Goal: Transaction & Acquisition: Purchase product/service

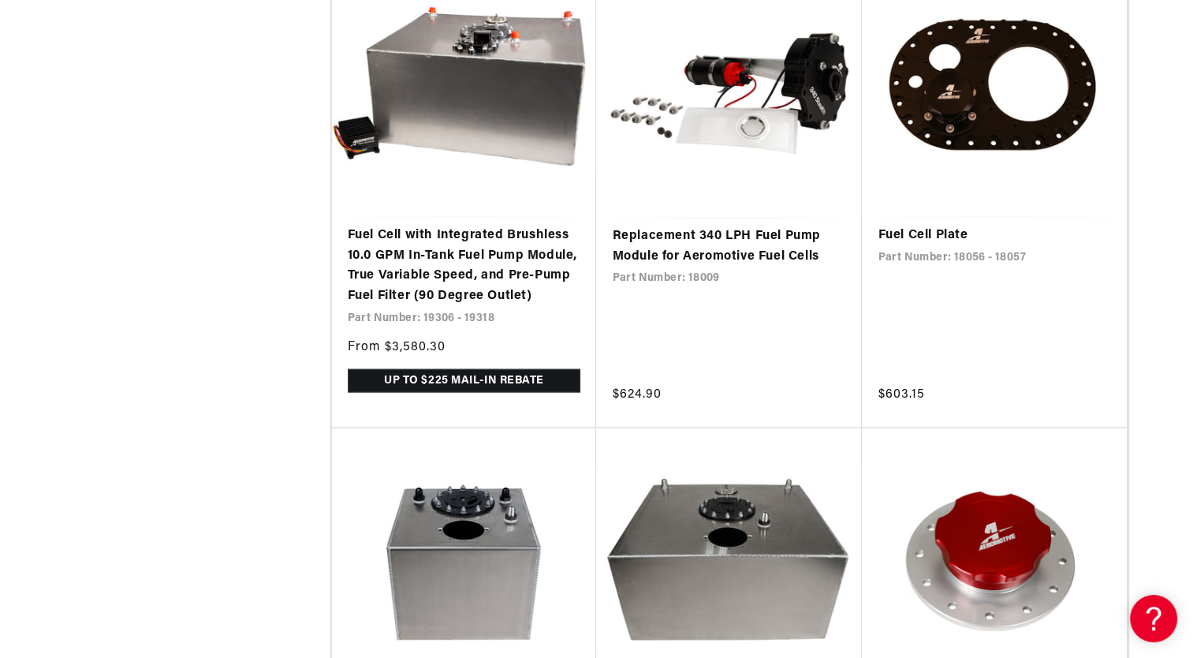
scroll to position [3312, 0]
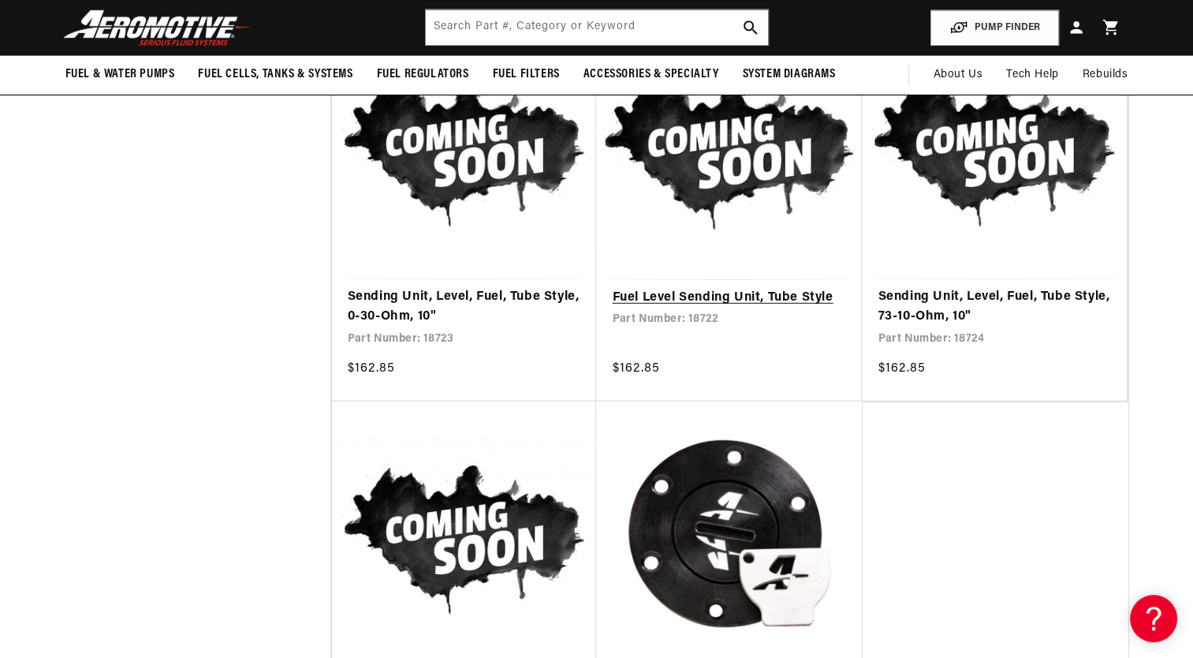
scroll to position [4374, 0]
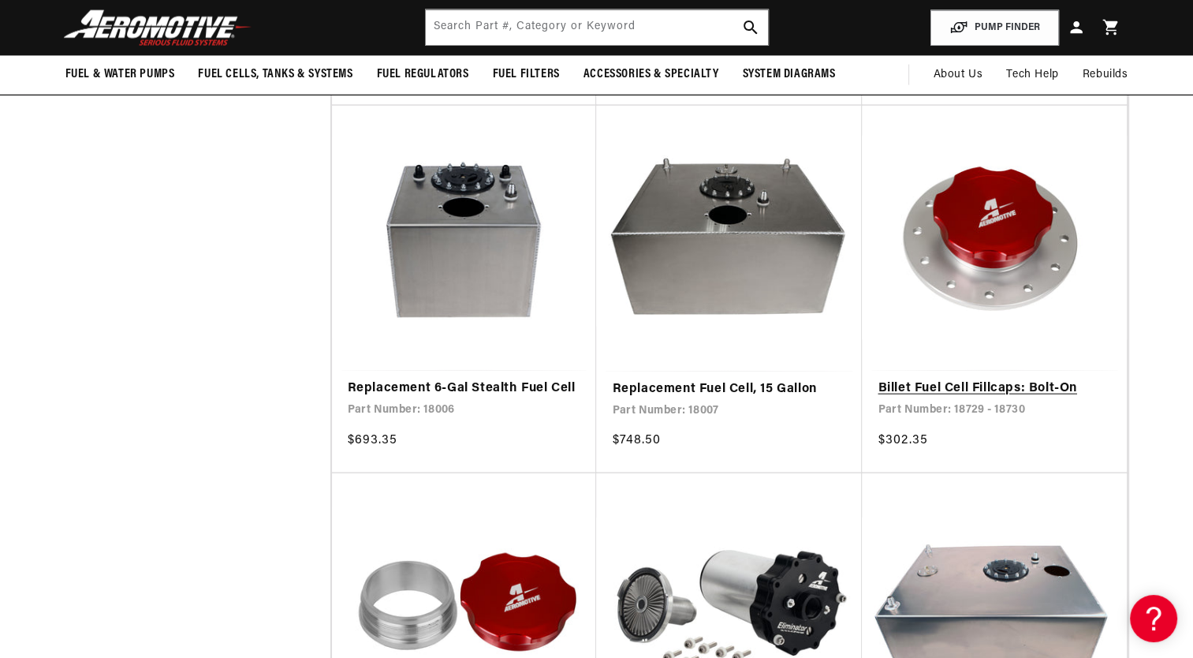
click at [998, 383] on link "Billet Fuel Cell Fillcaps: Bolt-On" at bounding box center [994, 389] width 233 height 21
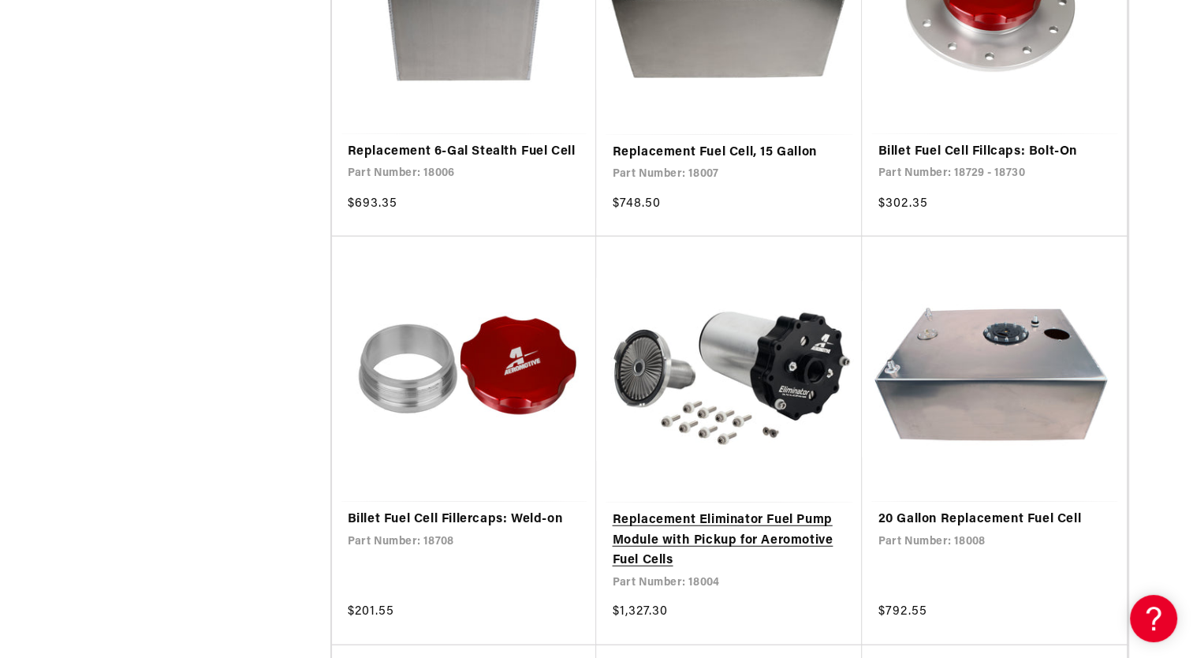
scroll to position [0, 624]
click at [684, 528] on link "Replacement Eliminator Fuel Pump Module with Pickup for Aeromotive Fuel Cells" at bounding box center [729, 540] width 234 height 61
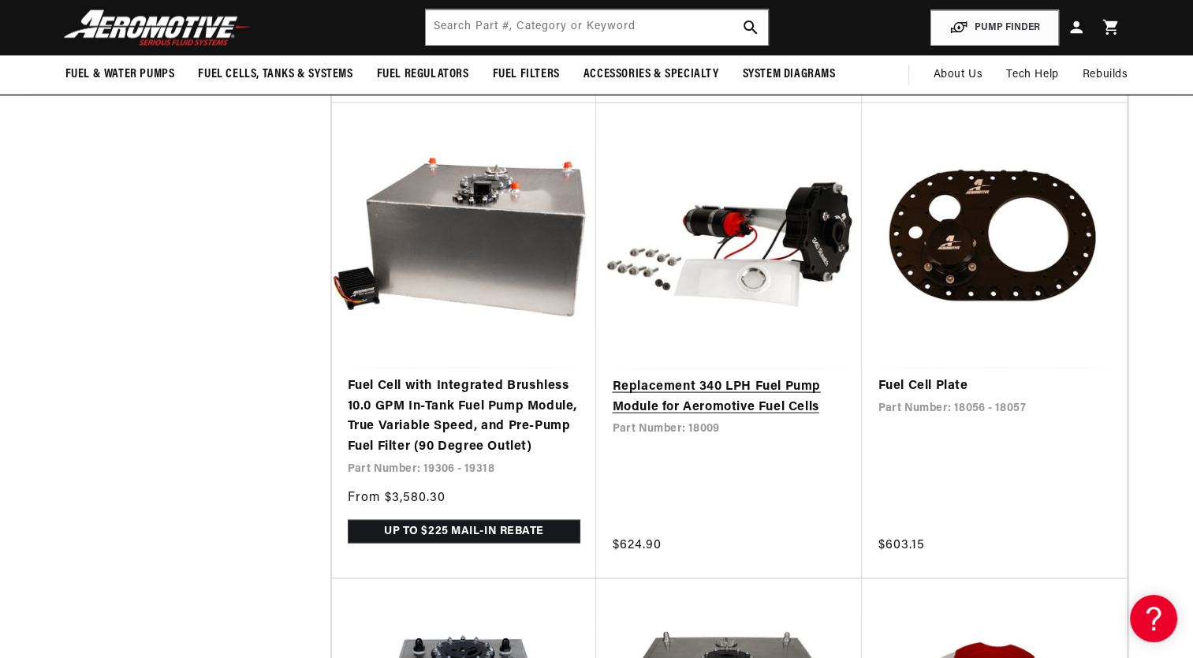
click at [724, 390] on link "Replacement 340 LPH Fuel Pump Module for Aeromotive Fuel Cells" at bounding box center [729, 397] width 234 height 40
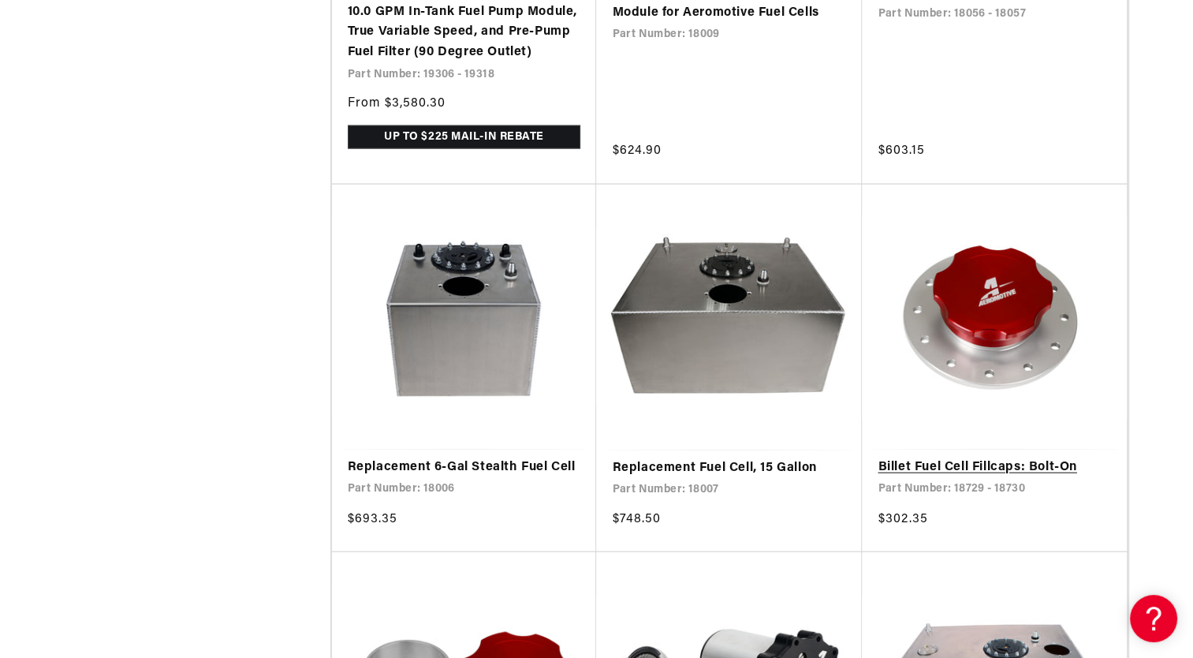
scroll to position [0, 38]
click at [1013, 457] on link "Billet Fuel Cell Fillcaps: Bolt-On" at bounding box center [994, 467] width 233 height 21
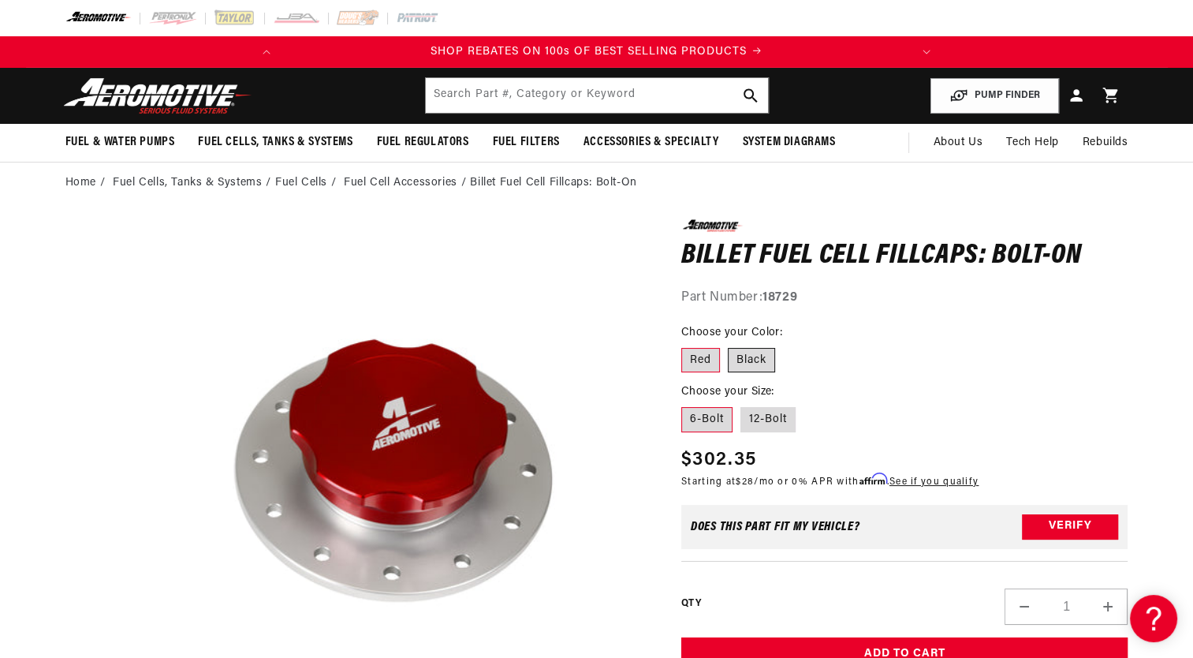
click at [757, 355] on label "Black" at bounding box center [751, 360] width 47 height 25
click at [729, 345] on input "Black" at bounding box center [728, 345] width 1 height 1
radio input "true"
click at [764, 417] on label "12-Bolt" at bounding box center [767, 419] width 55 height 25
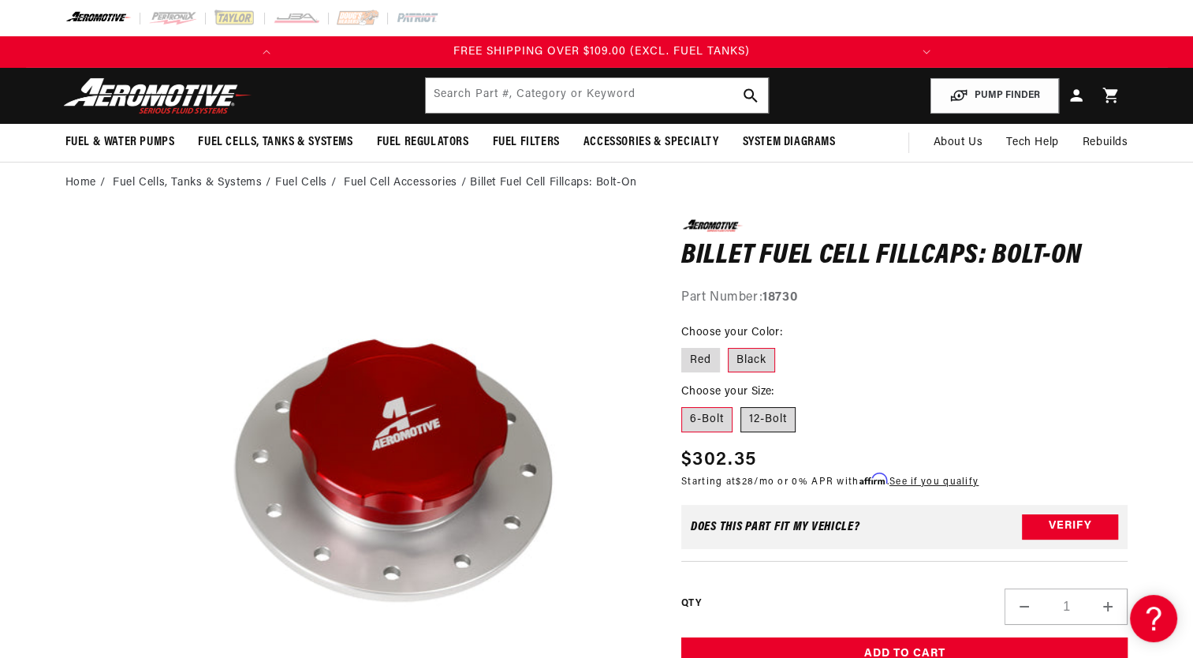
click at [741, 405] on input "12-Bolt" at bounding box center [740, 404] width 1 height 1
radio input "true"
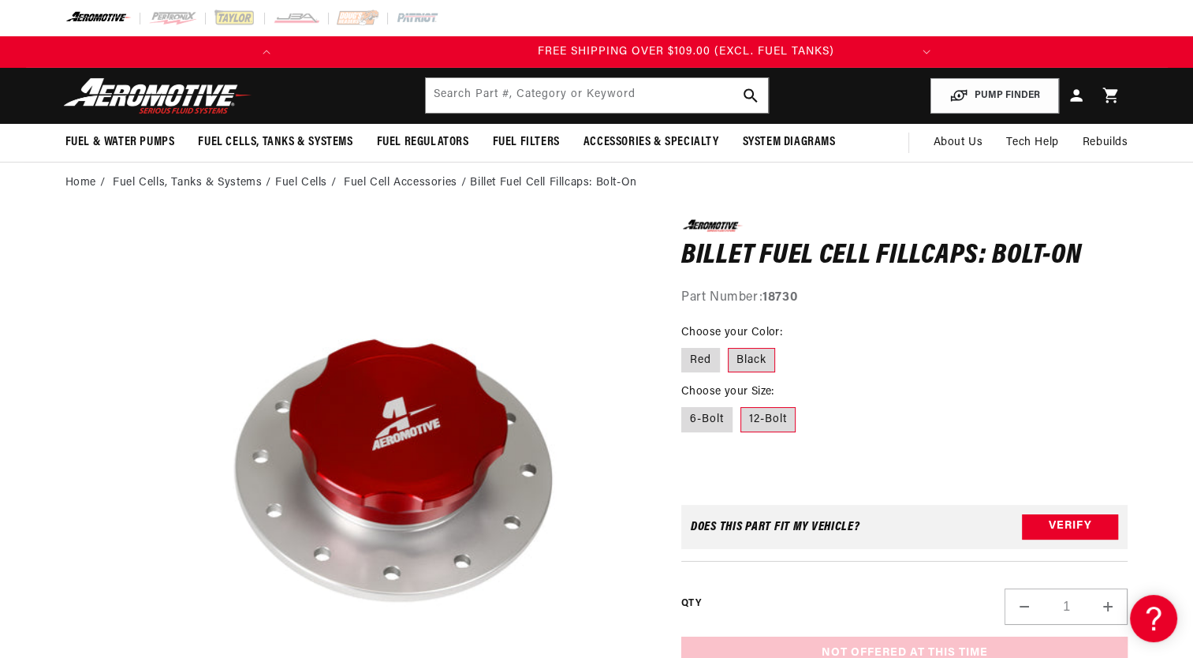
click at [760, 358] on label "Black" at bounding box center [751, 360] width 47 height 25
click at [729, 345] on input "Black" at bounding box center [728, 345] width 1 height 1
click at [694, 360] on label "Red" at bounding box center [700, 360] width 39 height 25
click at [686, 345] on input "Red" at bounding box center [685, 345] width 1 height 1
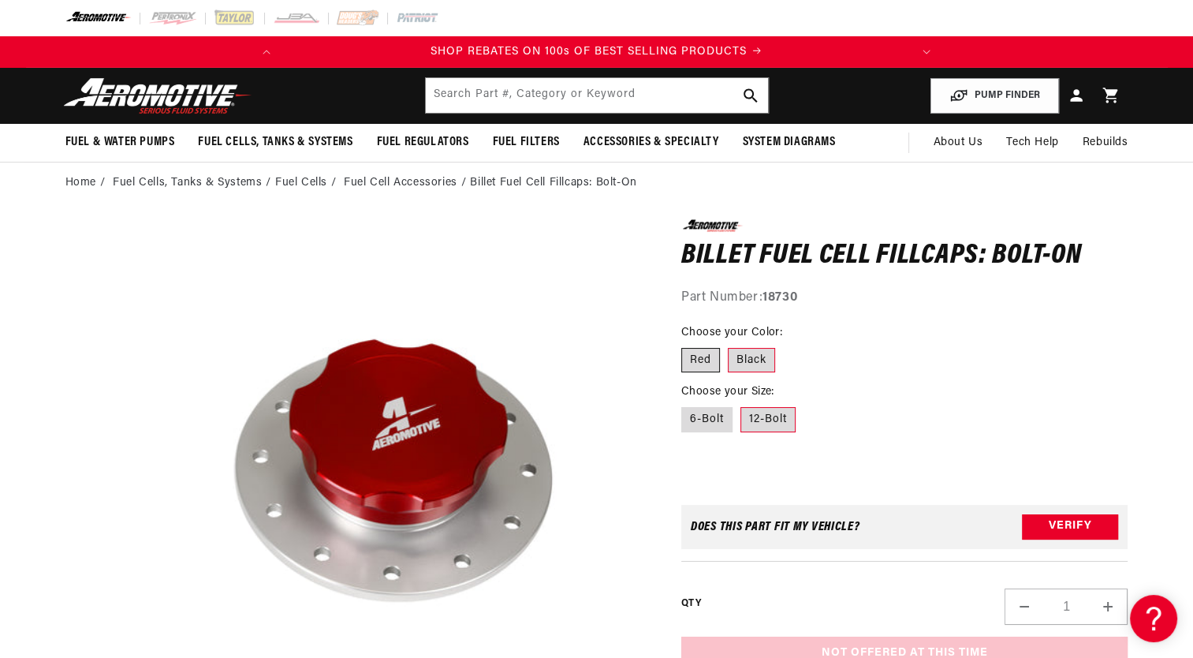
radio input "true"
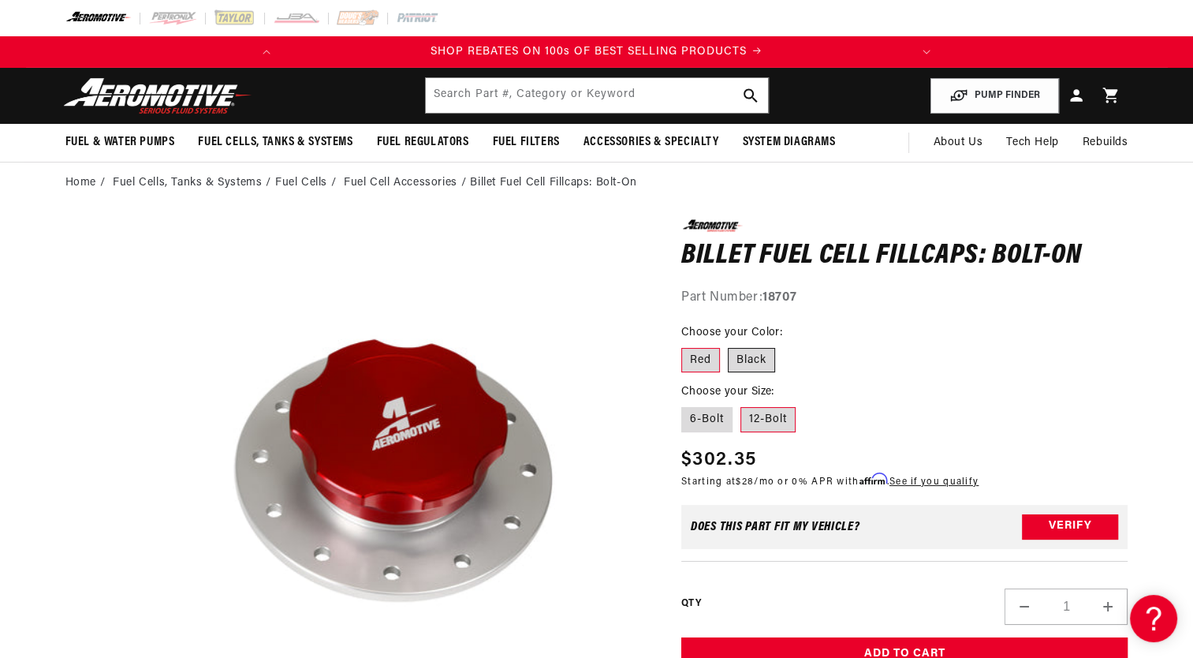
click at [752, 356] on label "Black" at bounding box center [751, 360] width 47 height 25
click at [729, 345] on input "Black" at bounding box center [728, 345] width 1 height 1
radio input "true"
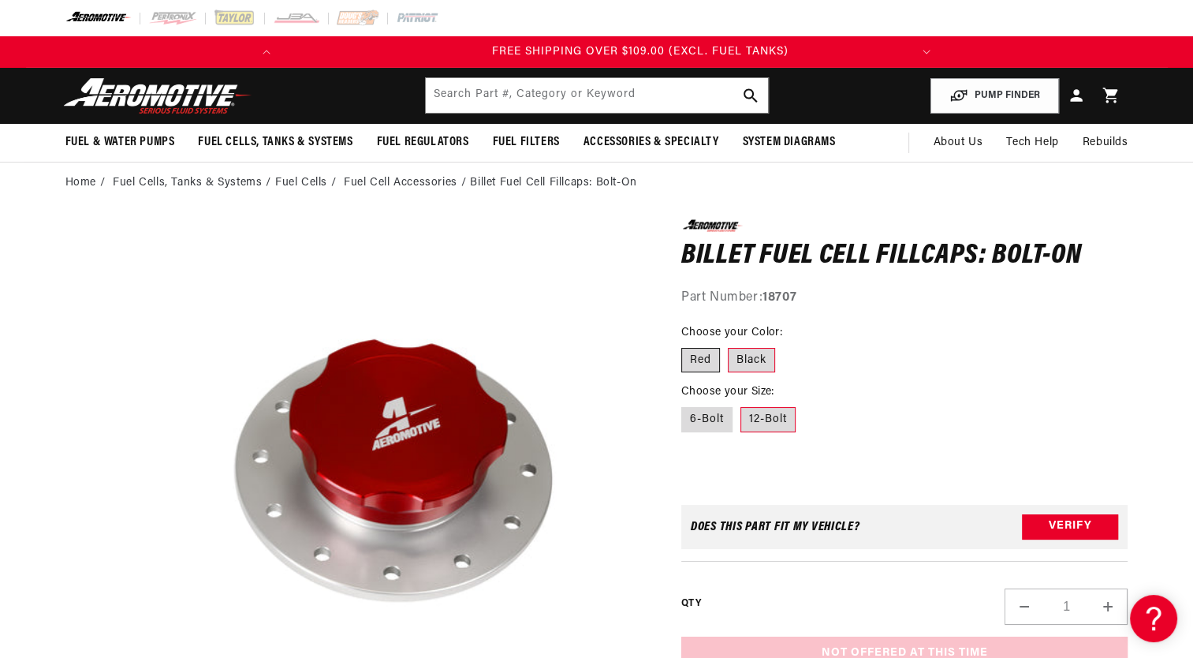
scroll to position [0, 624]
click at [692, 351] on label "Red" at bounding box center [700, 360] width 39 height 25
click at [686, 345] on input "Red" at bounding box center [685, 345] width 1 height 1
radio input "true"
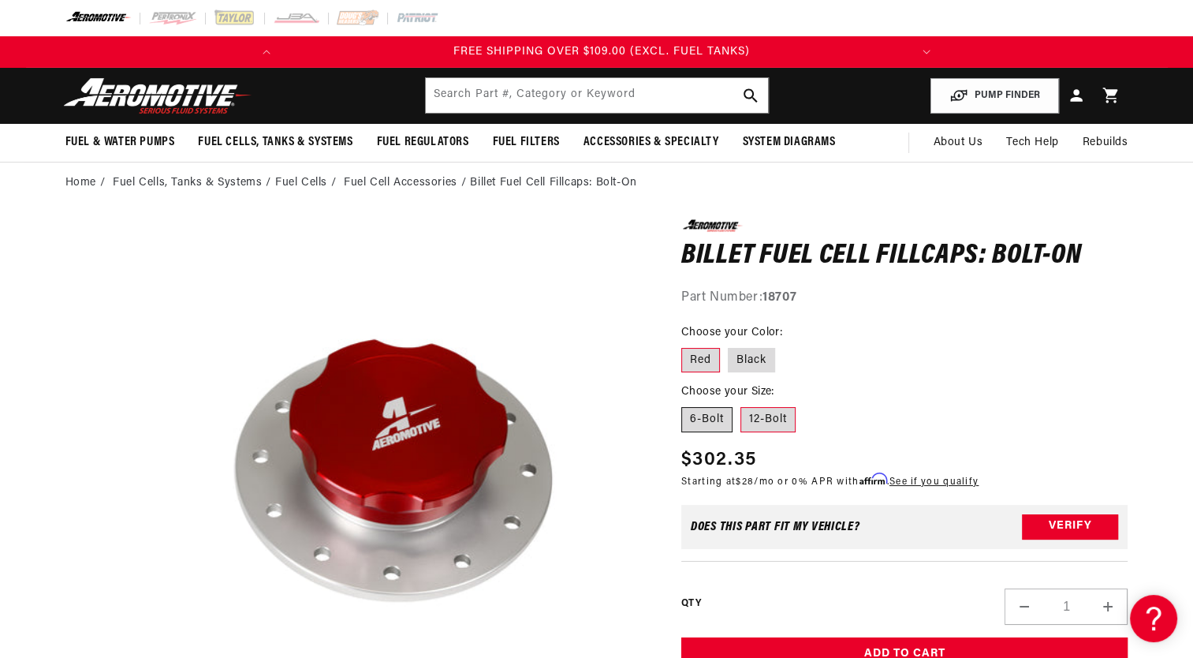
click at [709, 416] on label "6-Bolt" at bounding box center [706, 419] width 51 height 25
click at [686, 405] on input "6-Bolt" at bounding box center [685, 404] width 1 height 1
radio input "true"
click at [763, 415] on label "12-Bolt" at bounding box center [767, 419] width 55 height 25
click at [741, 405] on input "12-Bolt" at bounding box center [740, 404] width 1 height 1
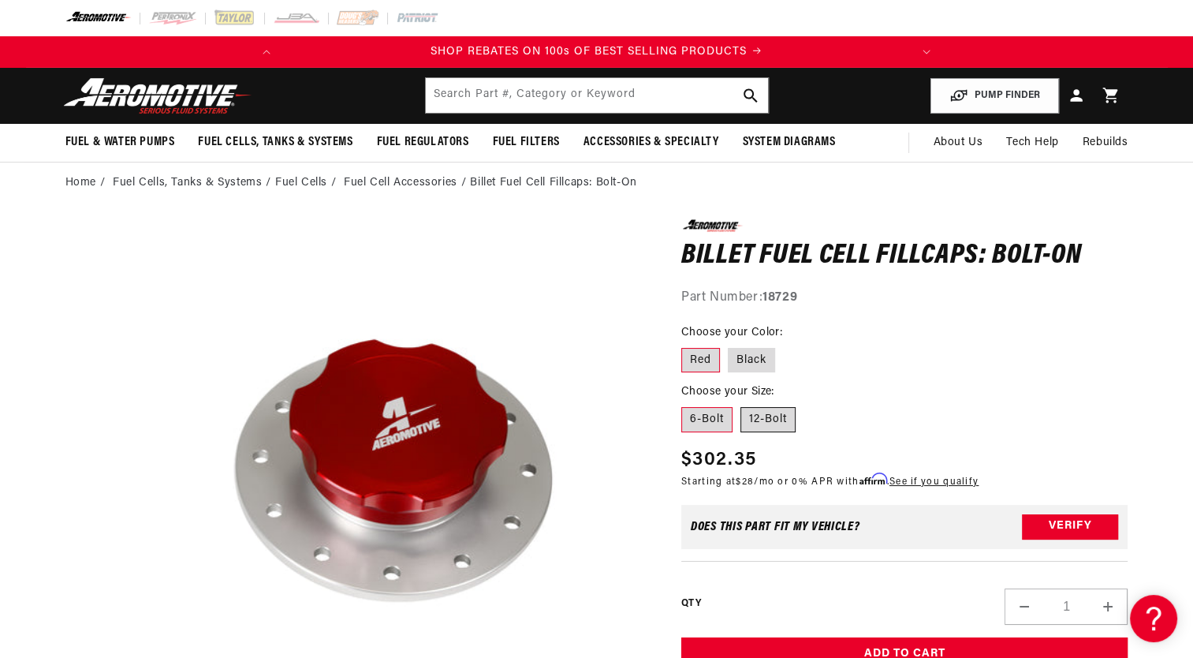
radio input "true"
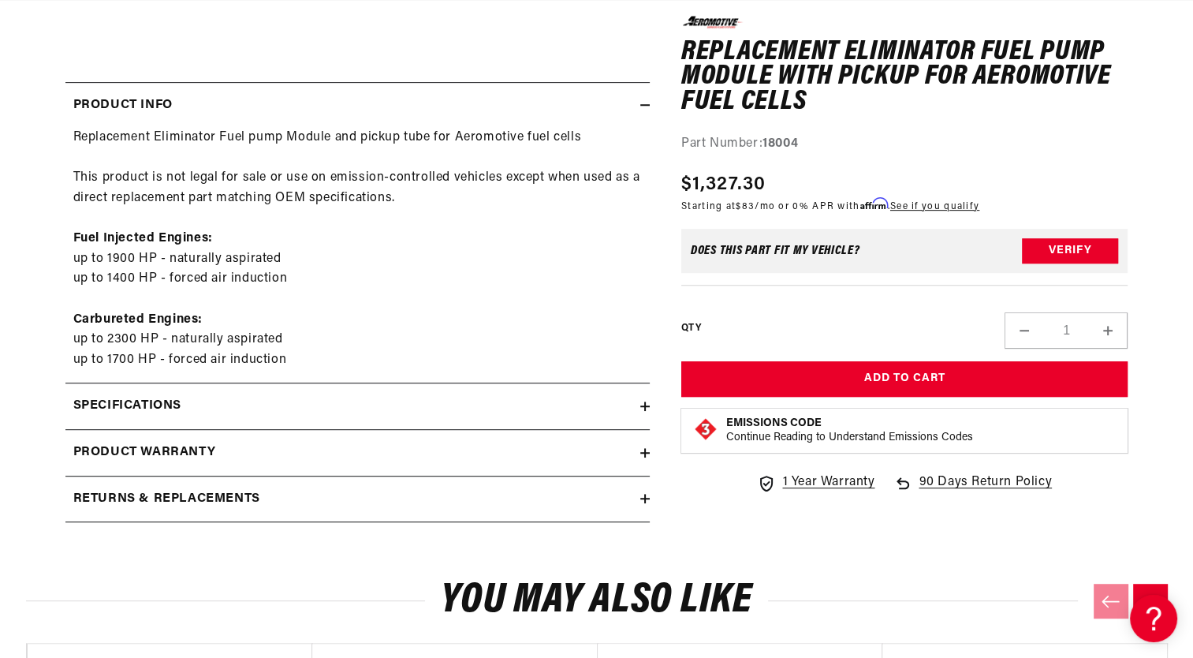
click at [647, 407] on icon at bounding box center [644, 405] width 9 height 9
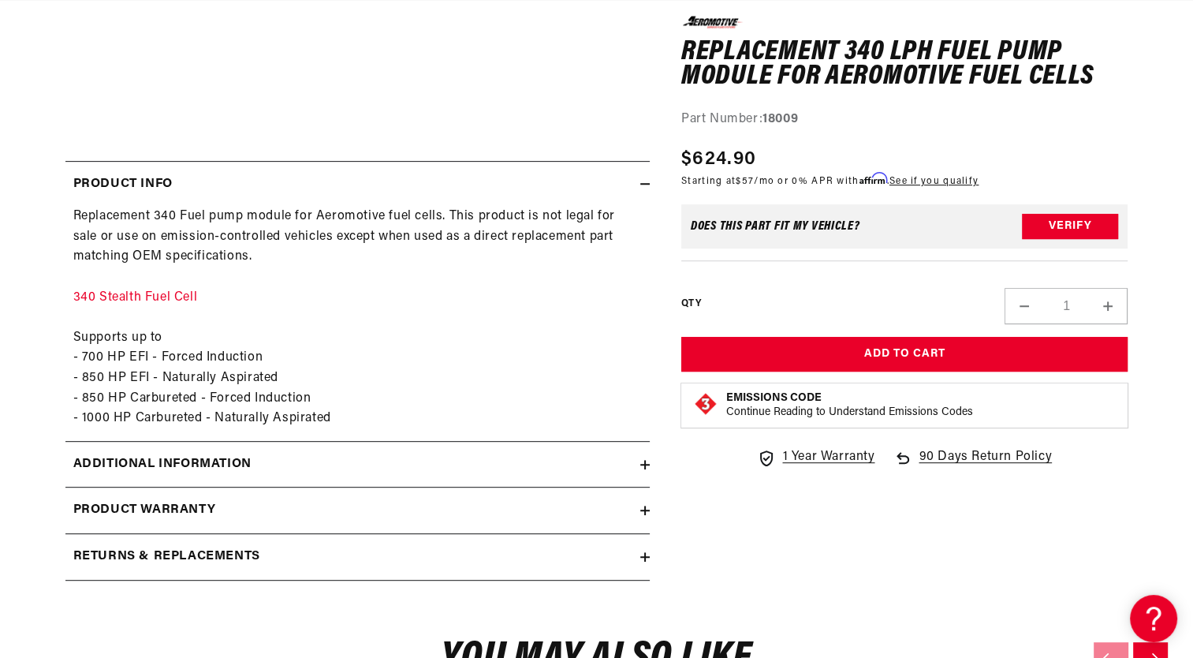
click at [645, 465] on icon at bounding box center [645, 464] width 0 height 9
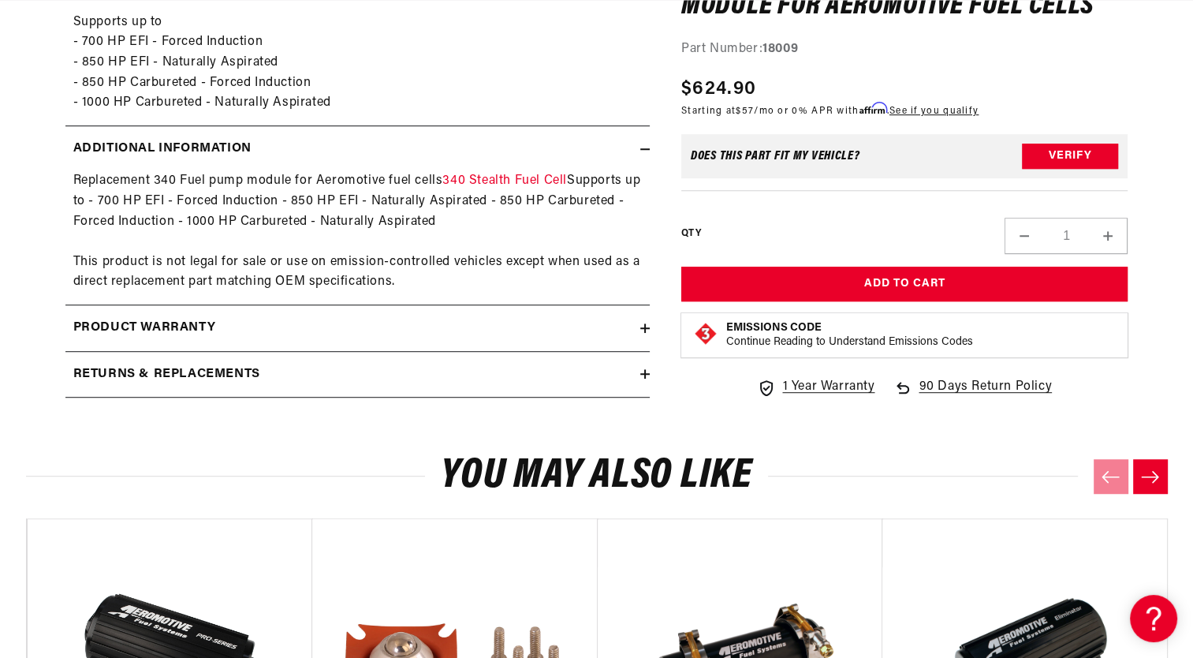
click at [647, 375] on icon at bounding box center [644, 373] width 9 height 9
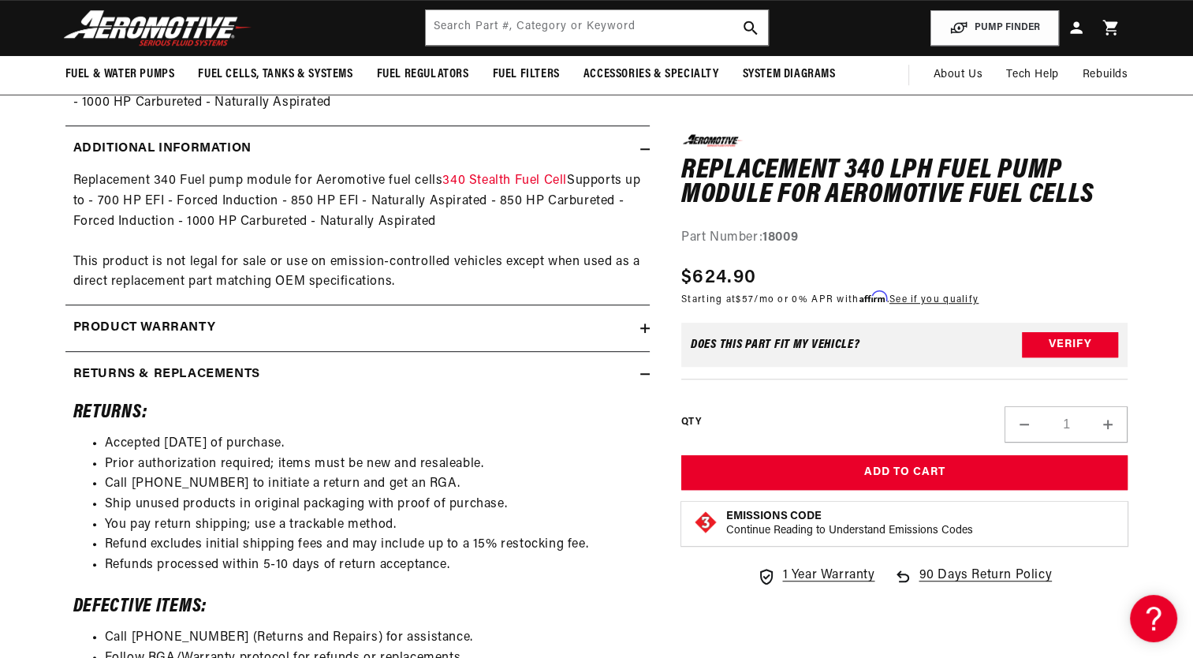
scroll to position [0, 624]
click at [646, 328] on icon at bounding box center [644, 327] width 9 height 9
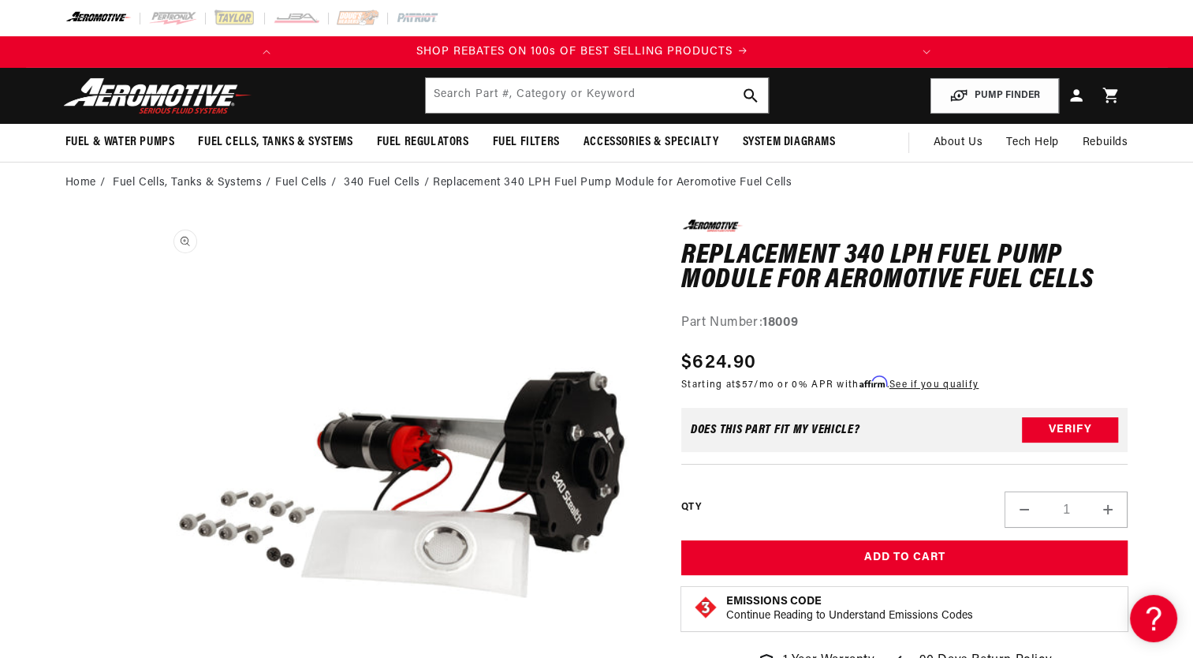
scroll to position [0, 0]
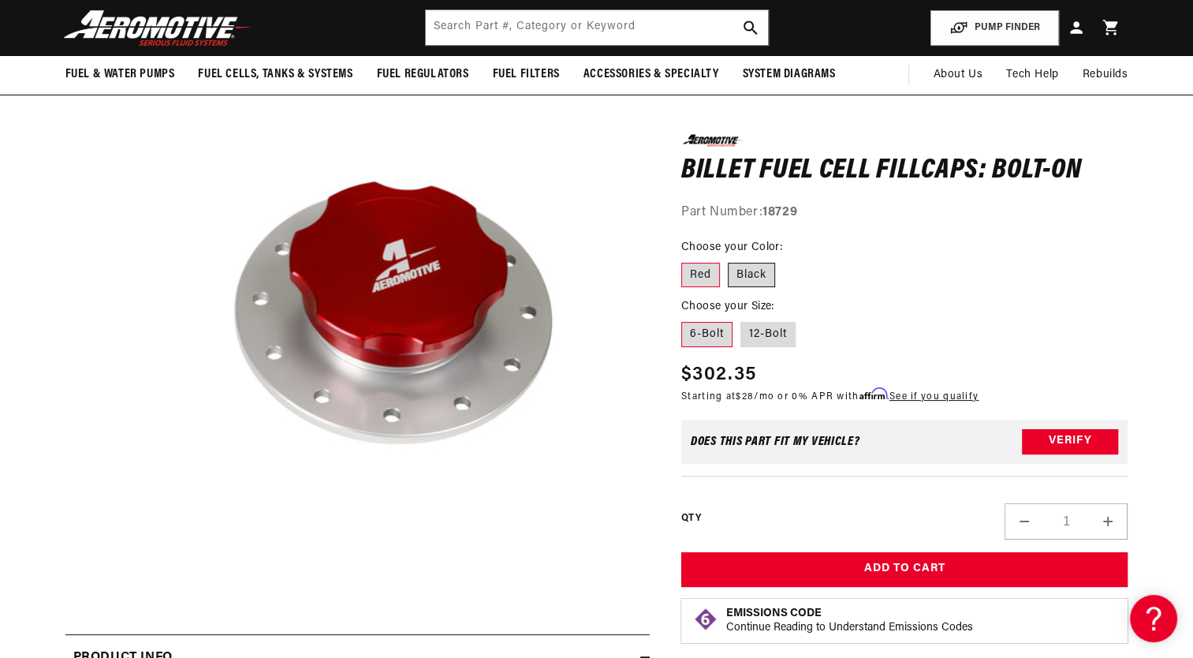
click at [757, 270] on label "Black" at bounding box center [751, 274] width 47 height 25
click at [729, 259] on input "Black" at bounding box center [728, 259] width 1 height 1
radio input "true"
click at [686, 269] on label "Red" at bounding box center [700, 274] width 39 height 25
click at [686, 259] on input "Red" at bounding box center [685, 259] width 1 height 1
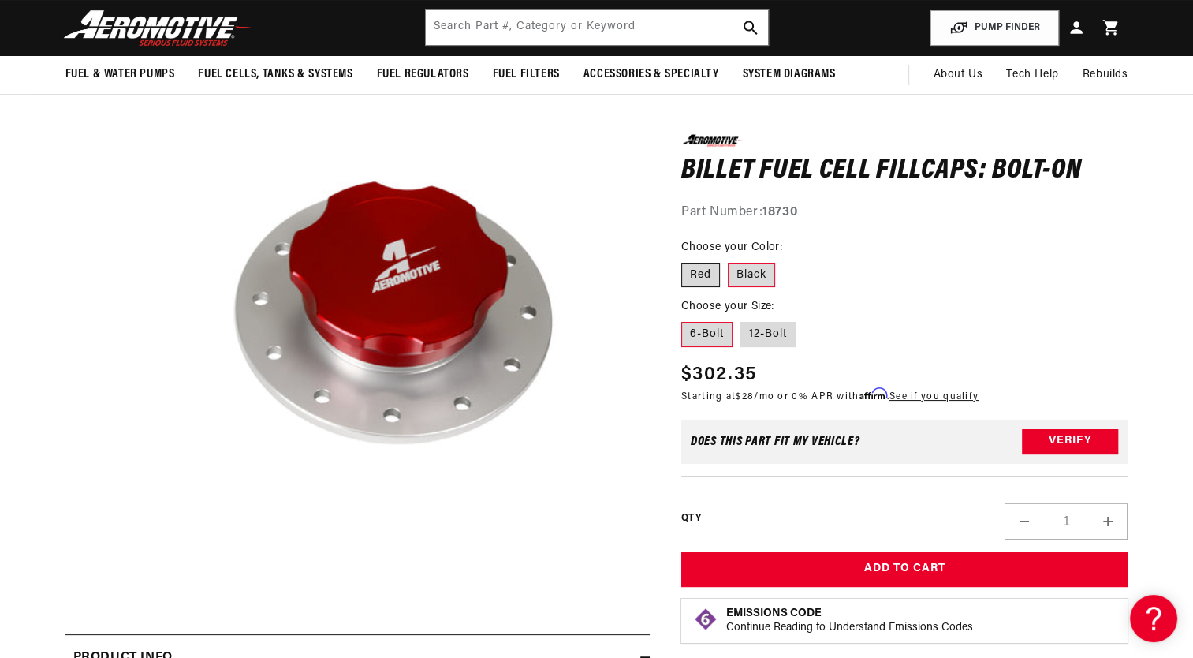
radio input "true"
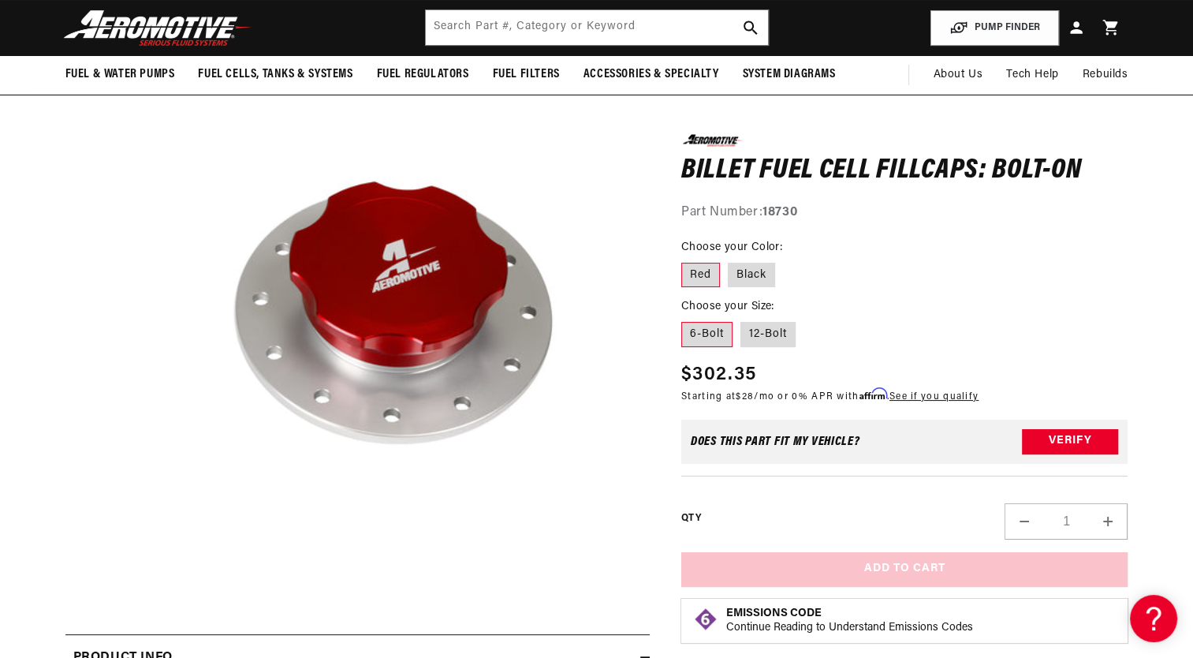
scroll to position [0, 624]
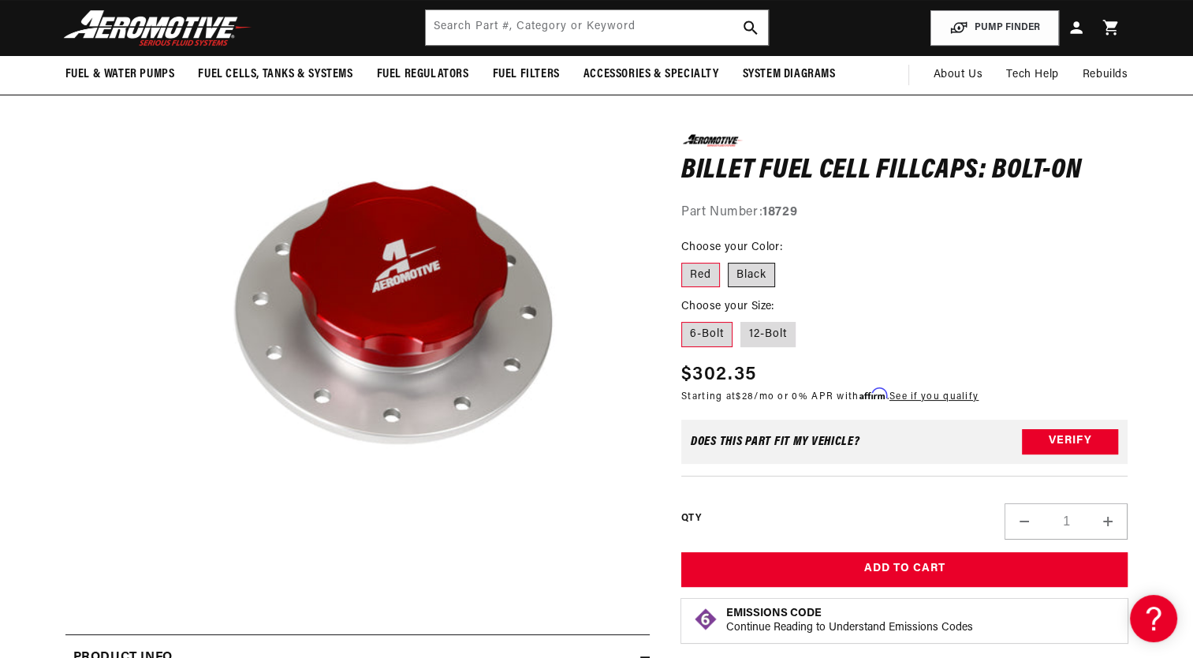
click at [766, 268] on label "Black" at bounding box center [751, 274] width 47 height 25
click at [729, 259] on input "Black" at bounding box center [728, 259] width 1 height 1
radio input "true"
click at [755, 330] on label "12-Bolt" at bounding box center [767, 334] width 55 height 25
click at [741, 319] on input "12-Bolt" at bounding box center [740, 319] width 1 height 1
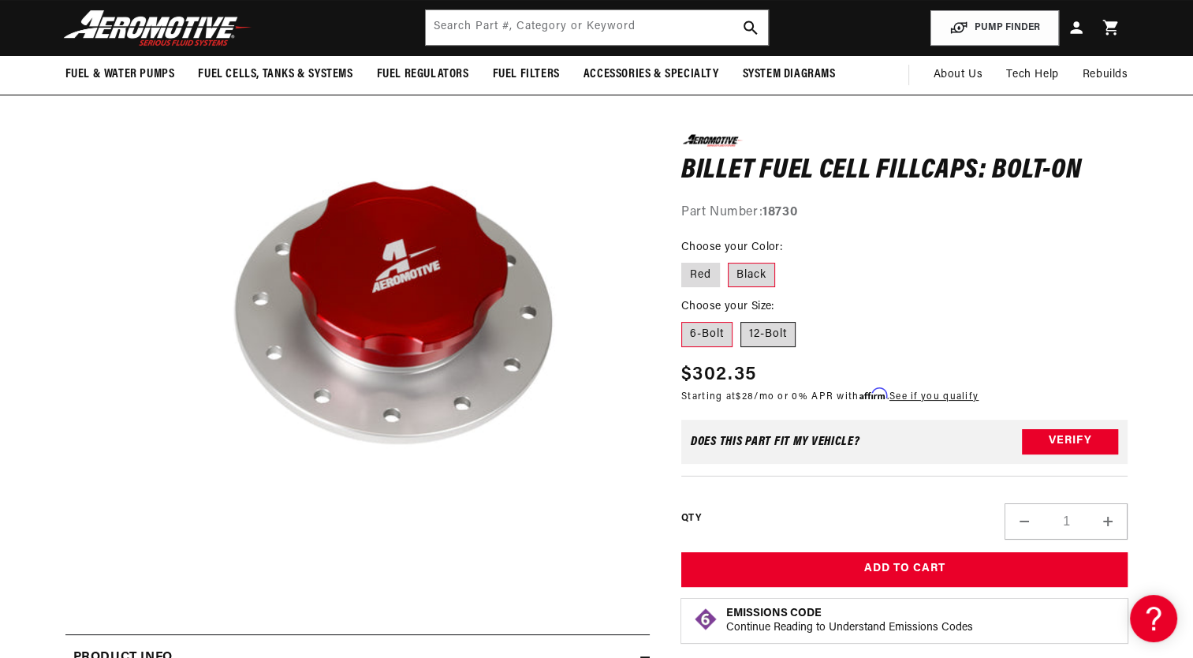
radio input "true"
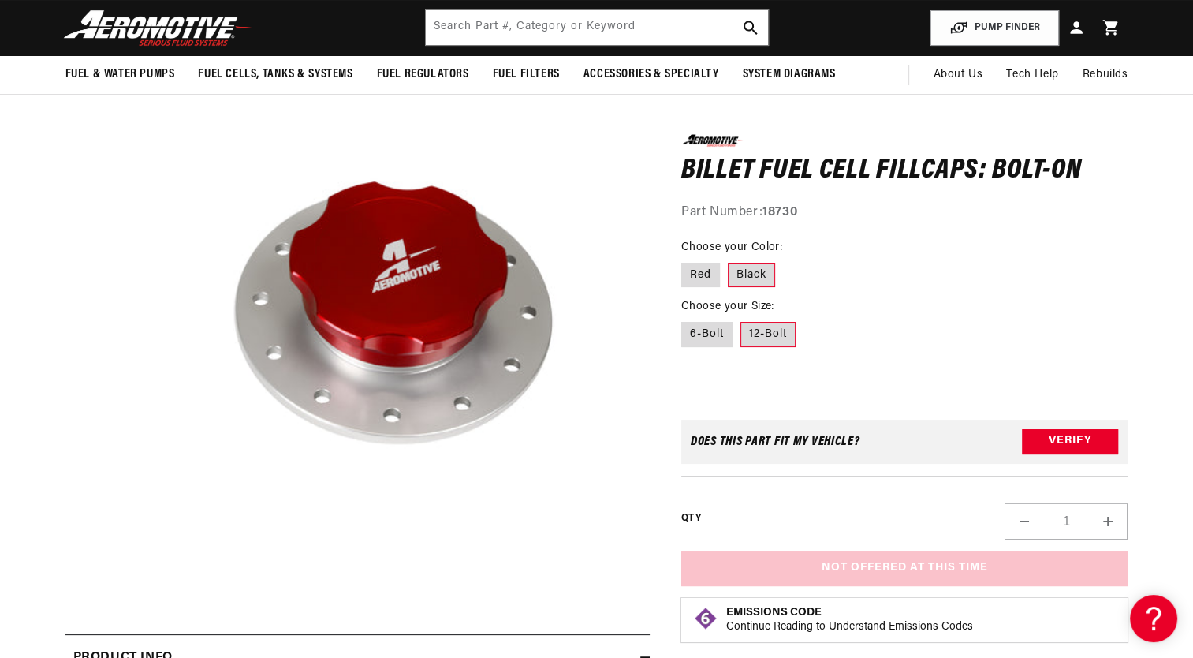
click at [755, 330] on label "12-Bolt" at bounding box center [767, 334] width 55 height 25
click at [741, 319] on input "12-Bolt" at bounding box center [740, 319] width 1 height 1
click at [755, 330] on label "12-Bolt" at bounding box center [767, 334] width 55 height 25
click at [741, 319] on input "12-Bolt" at bounding box center [740, 319] width 1 height 1
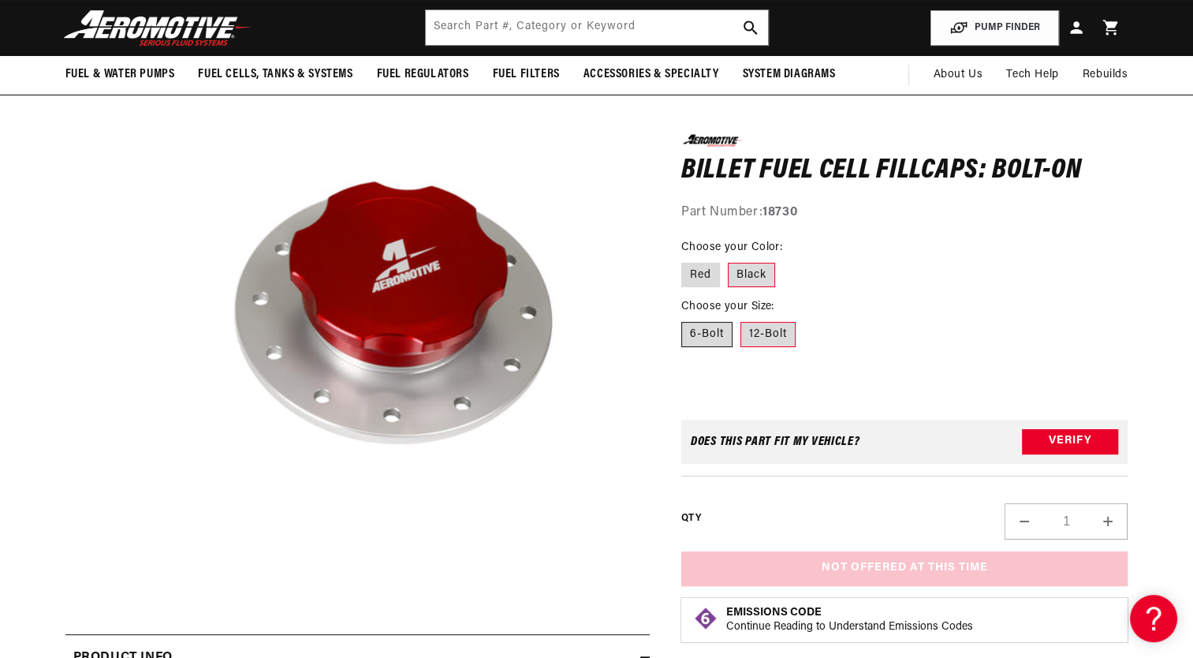
click at [719, 330] on label "6-Bolt" at bounding box center [706, 334] width 51 height 25
click at [686, 319] on input "6-Bolt" at bounding box center [685, 319] width 1 height 1
radio input "true"
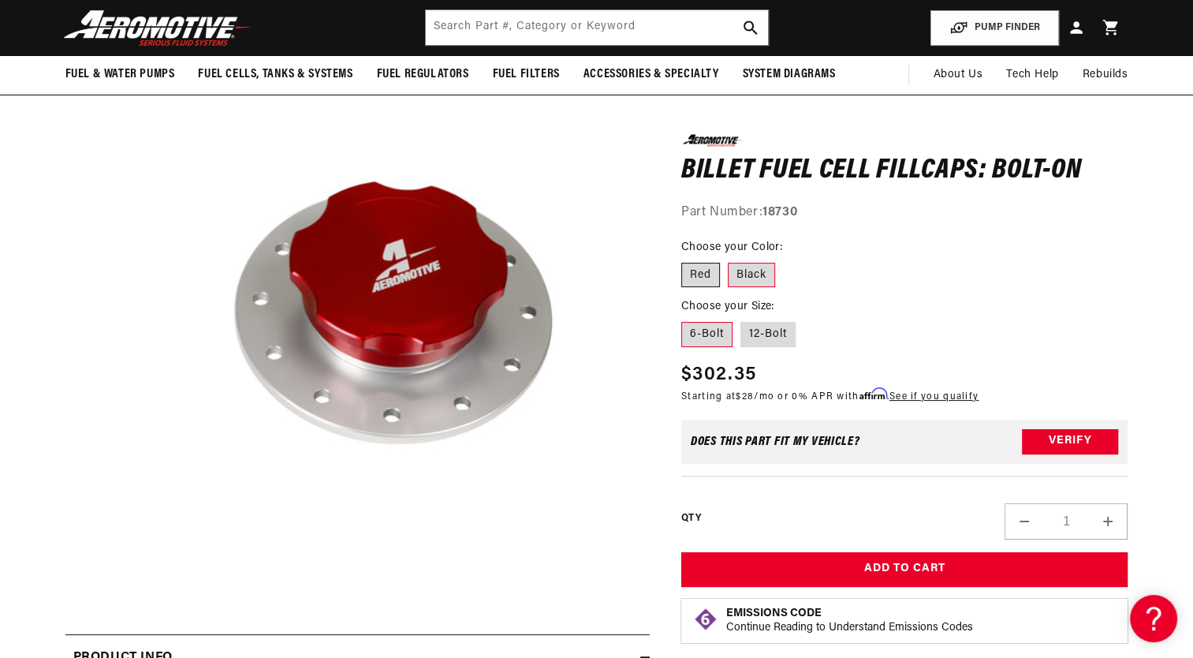
click at [702, 270] on label "Red" at bounding box center [700, 274] width 39 height 25
click at [686, 259] on input "Red" at bounding box center [685, 259] width 1 height 1
radio input "true"
click at [775, 335] on label "12-Bolt" at bounding box center [767, 334] width 55 height 25
click at [741, 319] on input "12-Bolt" at bounding box center [740, 319] width 1 height 1
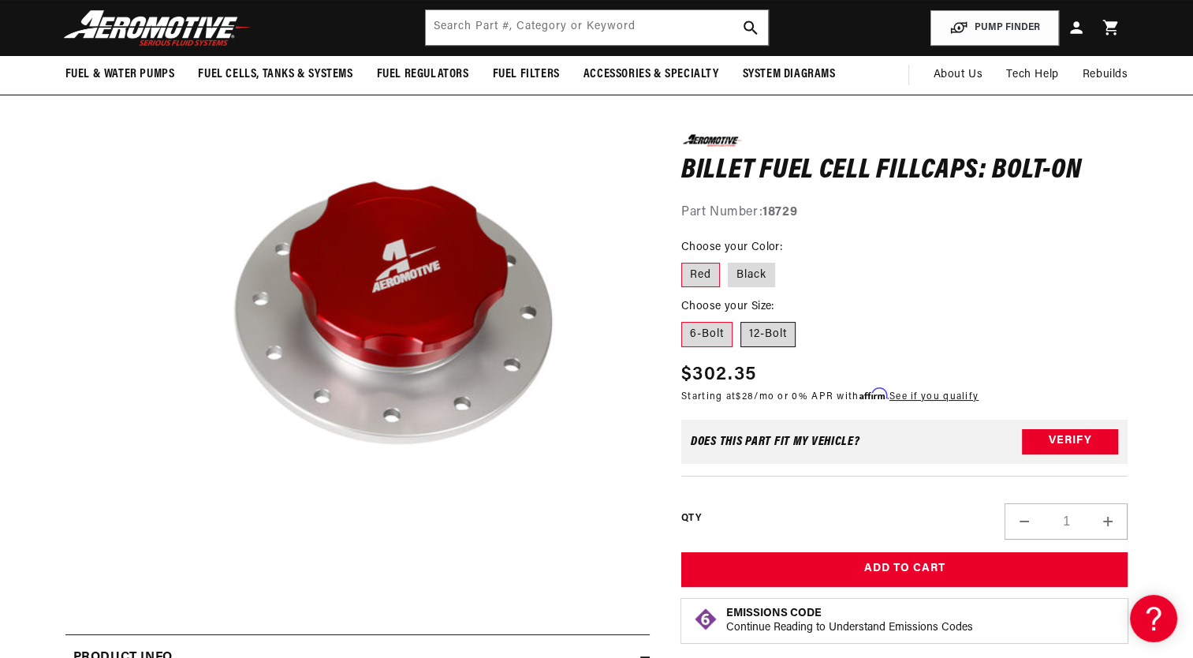
radio input "true"
